Goal: Information Seeking & Learning: Learn about a topic

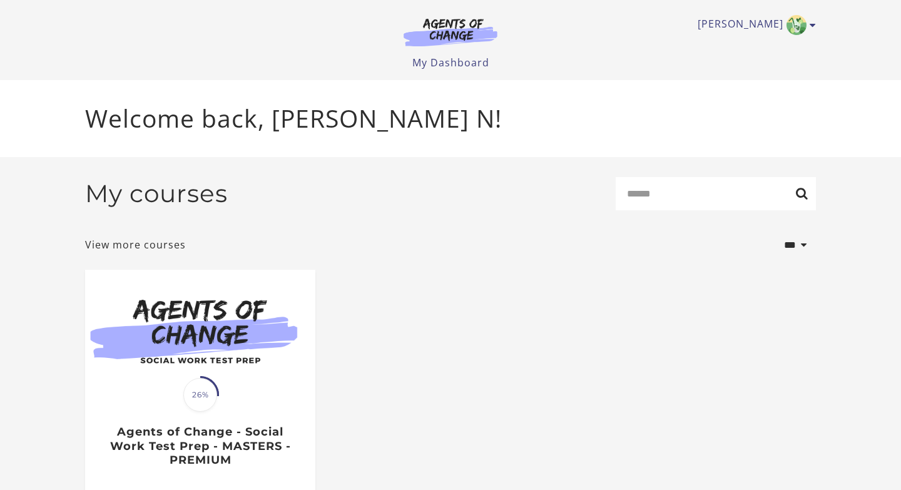
click at [249, 387] on img at bounding box center [200, 332] width 230 height 124
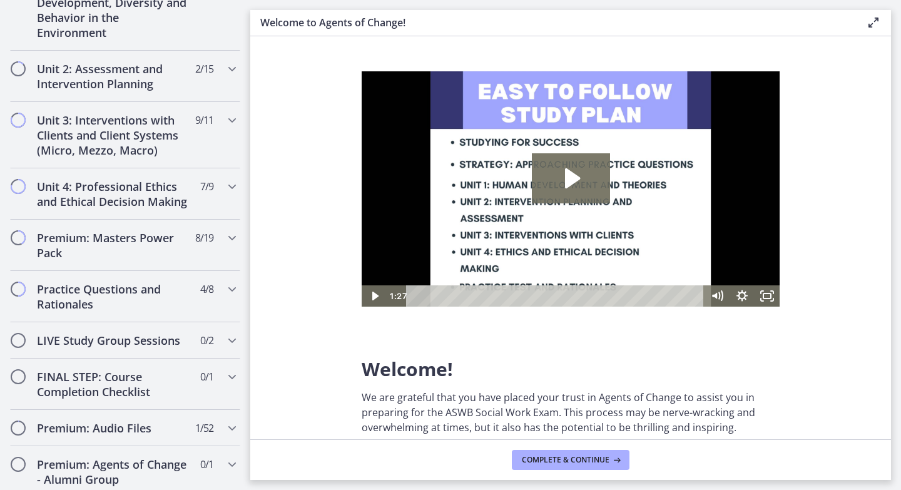
scroll to position [883, 0]
click at [175, 71] on h2 "Unit 2: Assessment and Intervention Planning" at bounding box center [113, 76] width 153 height 30
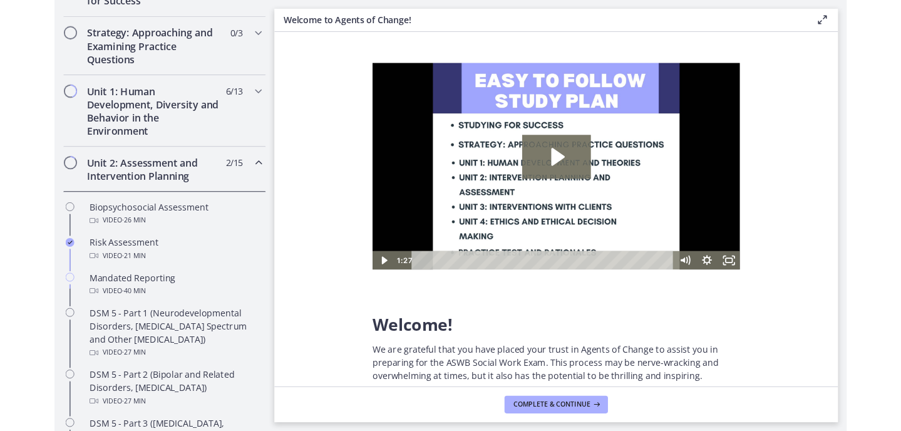
scroll to position [0, 0]
